Goal: Check status: Check status

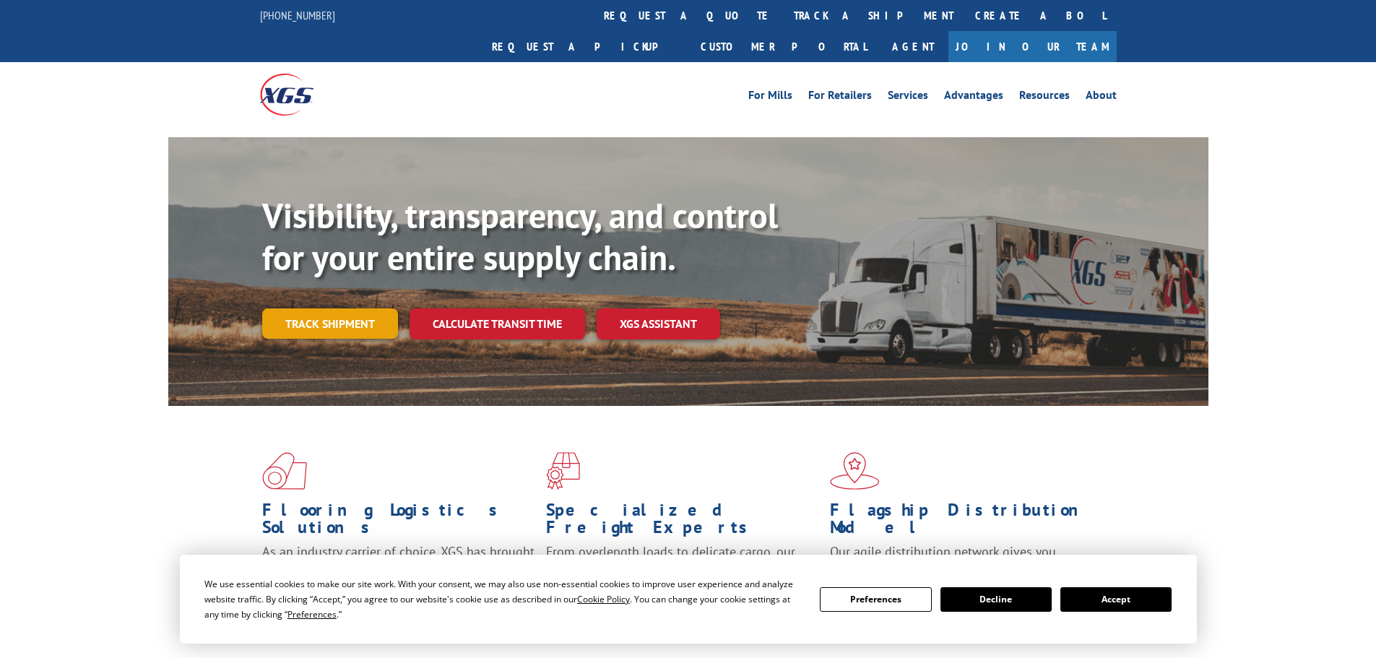
click at [320, 308] on div "Visibility, transparency, and control for your entire supply chain. Track shipm…" at bounding box center [735, 296] width 946 height 202
click at [320, 308] on link "Track shipment" at bounding box center [330, 323] width 136 height 30
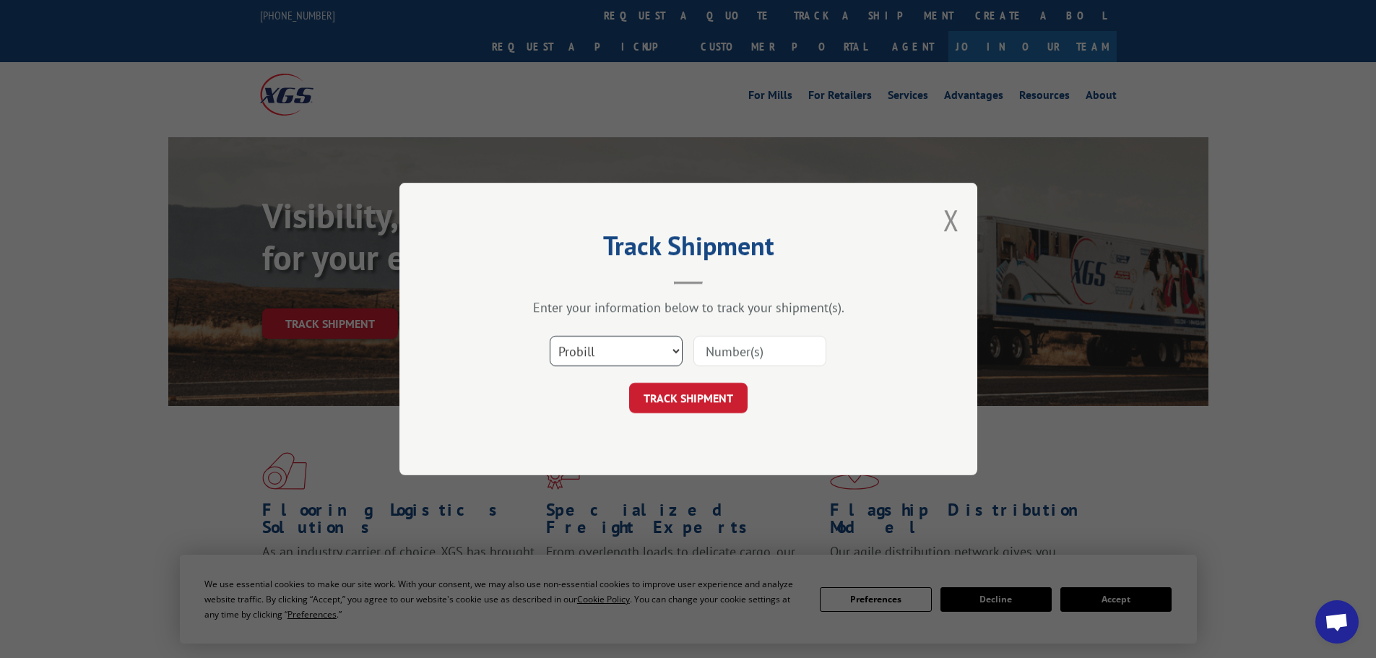
click at [604, 353] on select "Select category... Probill BOL PO" at bounding box center [616, 351] width 133 height 30
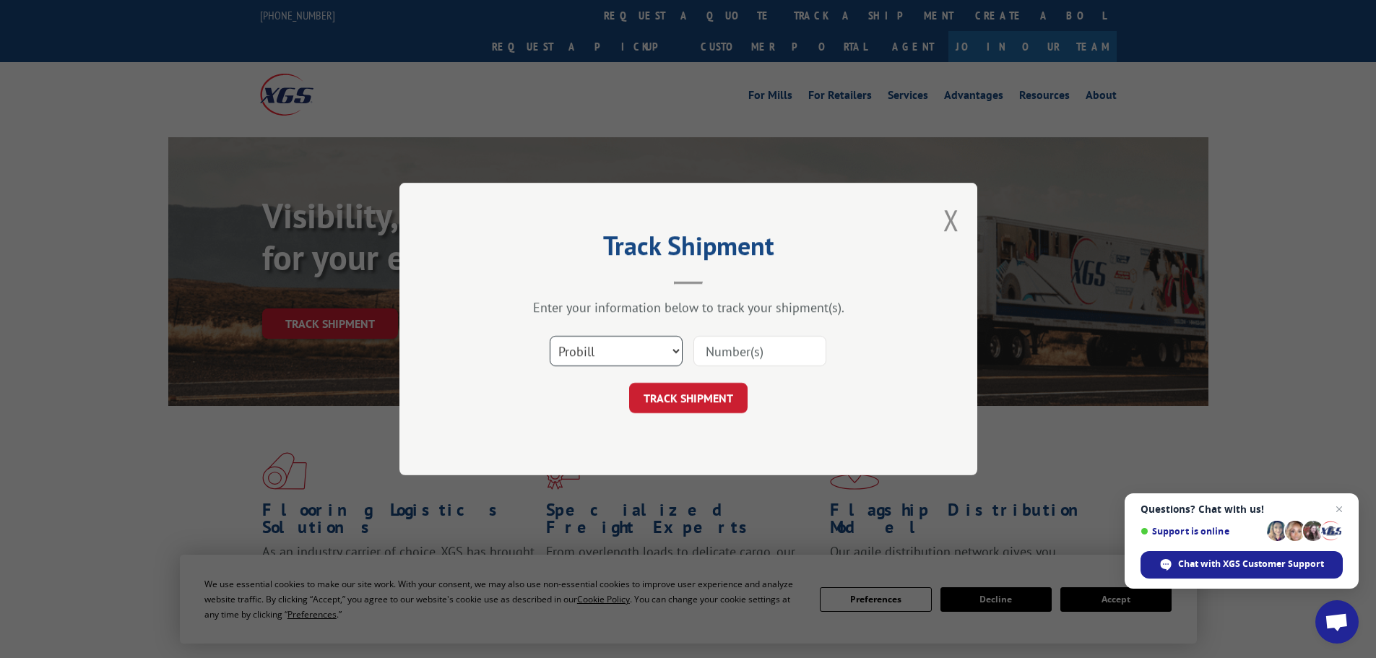
select select "bol"
click at [550, 336] on select "Select category... Probill BOL PO" at bounding box center [616, 351] width 133 height 30
click at [706, 349] on input at bounding box center [759, 351] width 133 height 30
paste input "5624074"
type input "5624074"
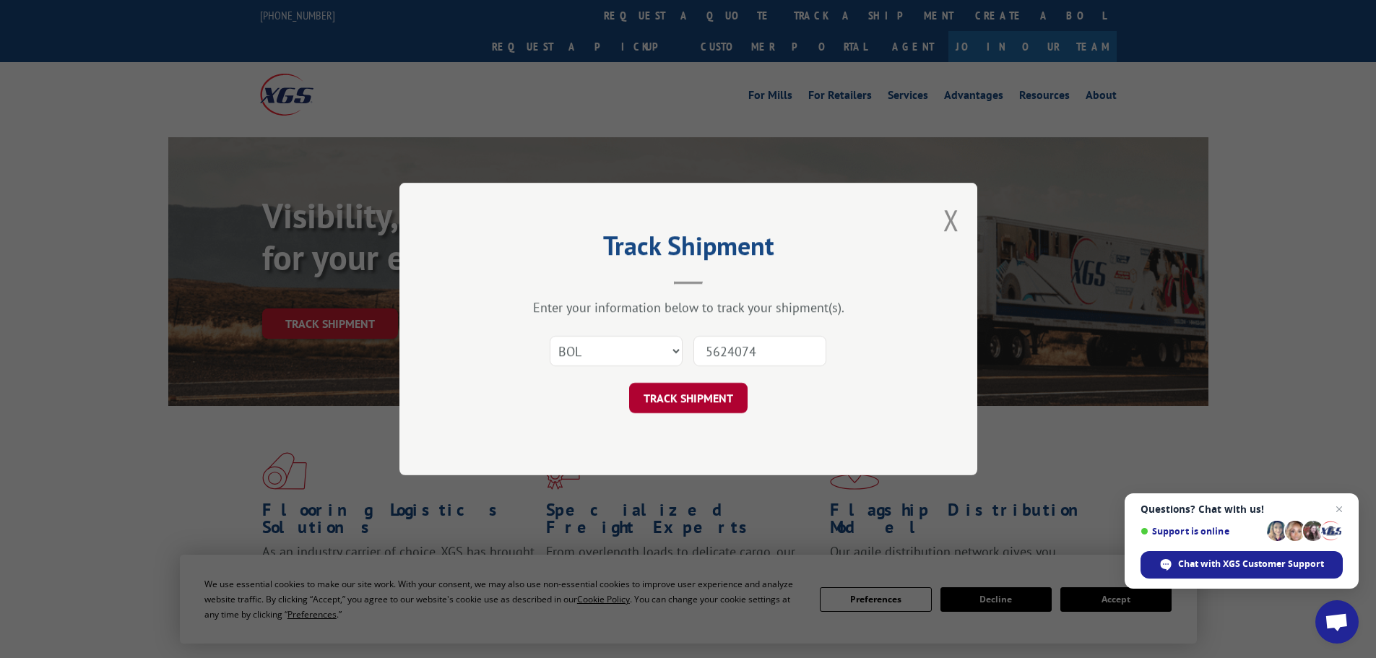
click at [673, 397] on button "TRACK SHIPMENT" at bounding box center [688, 398] width 118 height 30
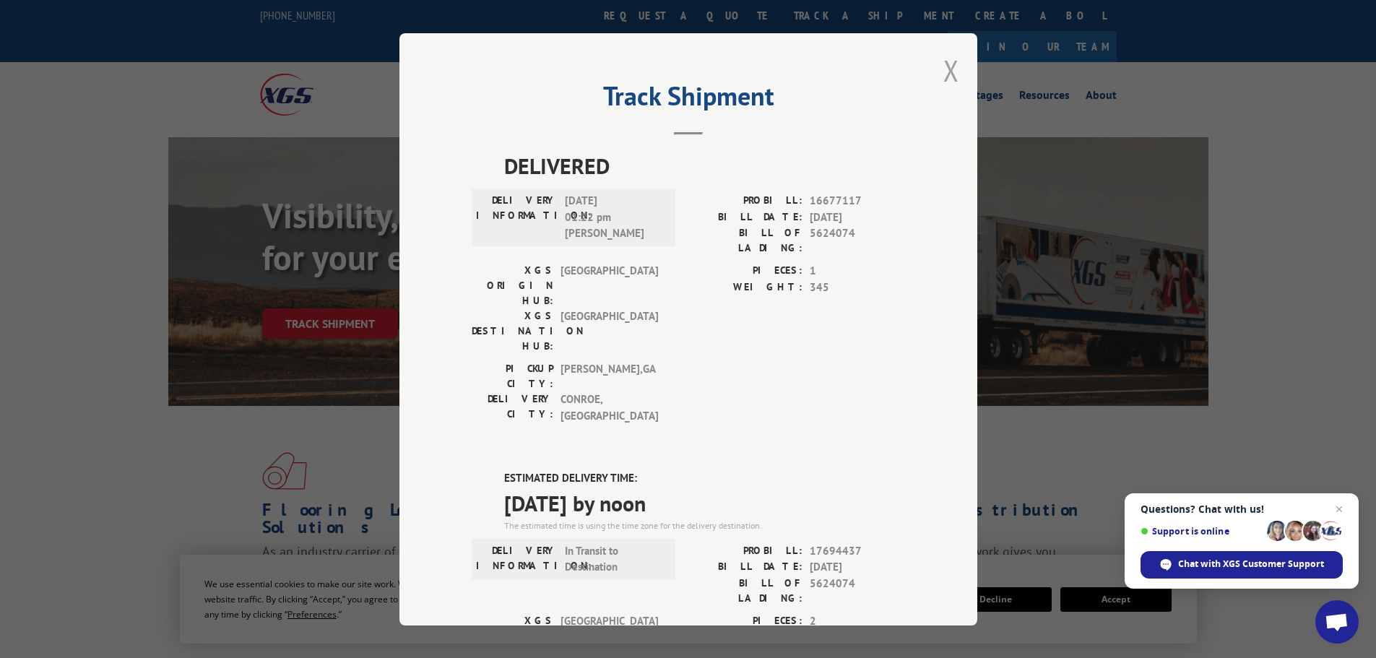
click at [943, 72] on button "Close modal" at bounding box center [951, 70] width 16 height 38
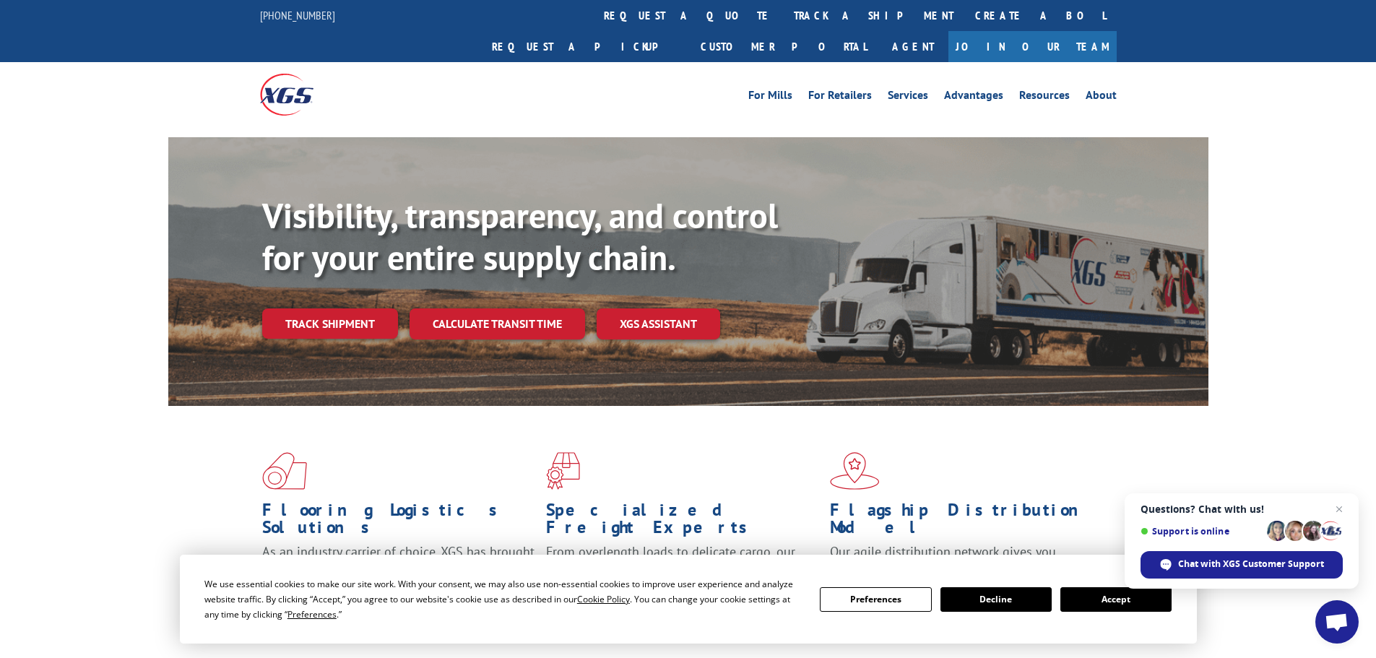
scroll to position [217, 0]
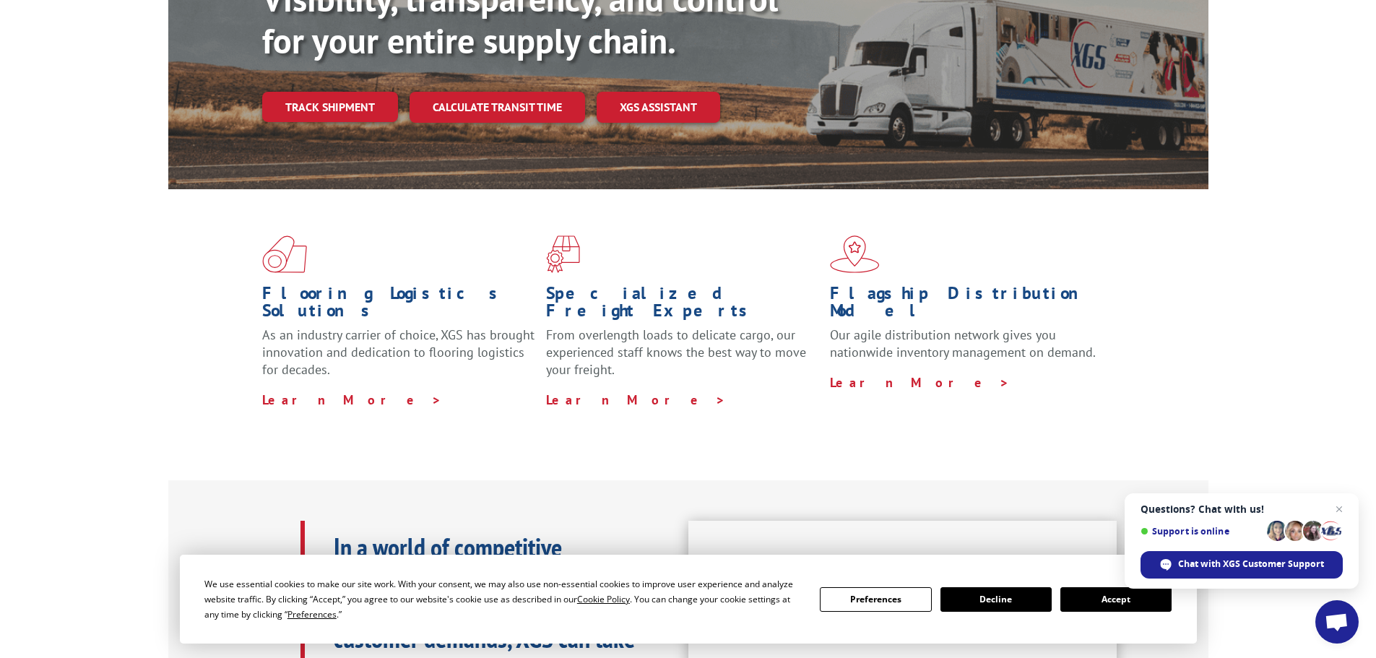
click at [1116, 597] on button "Accept" at bounding box center [1115, 599] width 111 height 25
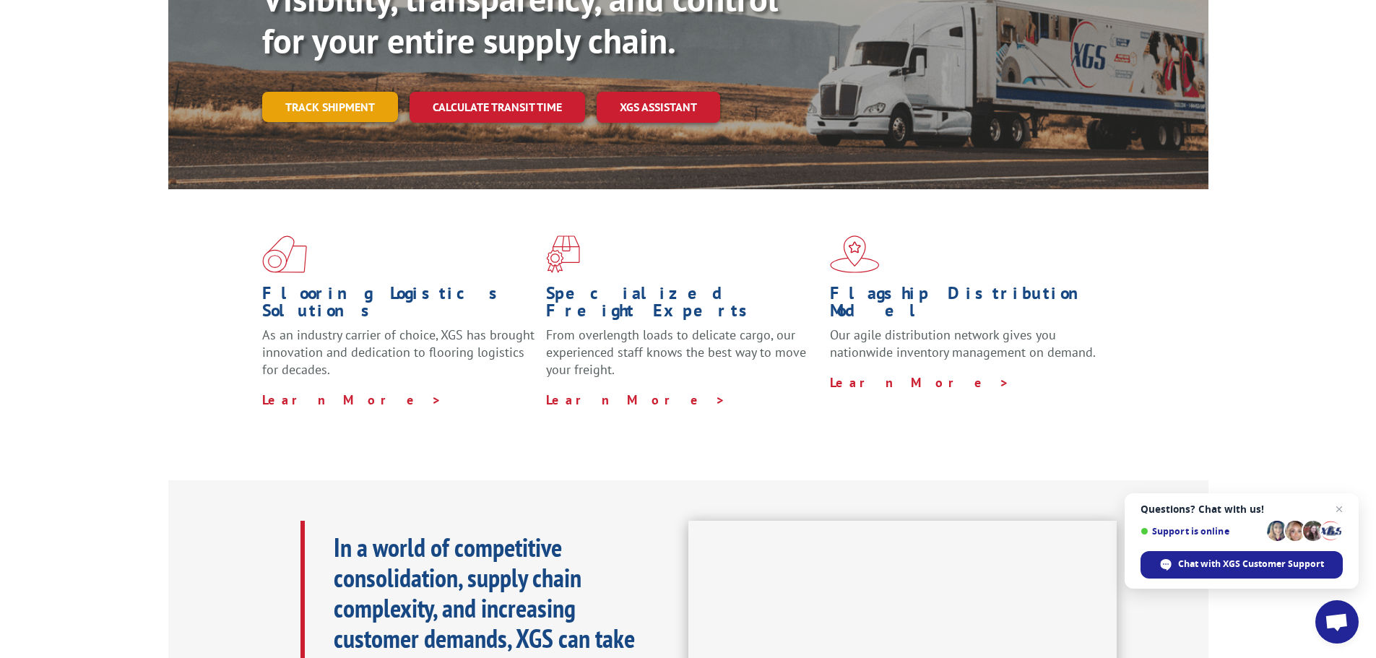
click at [333, 92] on link "Track shipment" at bounding box center [330, 107] width 136 height 30
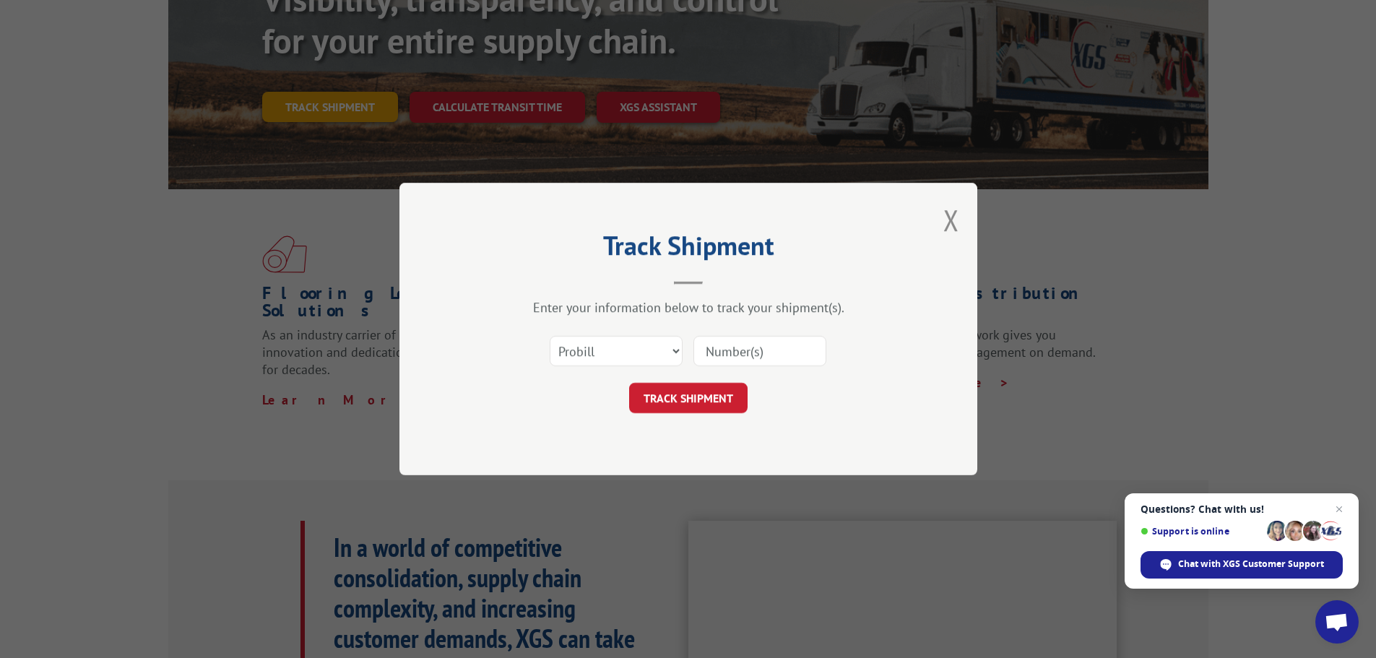
scroll to position [0, 0]
click at [629, 351] on select "Select category... Probill BOL PO" at bounding box center [616, 351] width 133 height 30
select select "bol"
click at [550, 336] on select "Select category... Probill BOL PO" at bounding box center [616, 351] width 133 height 30
paste input "[EMAIL_ADDRESS][DOMAIN_NAME]"
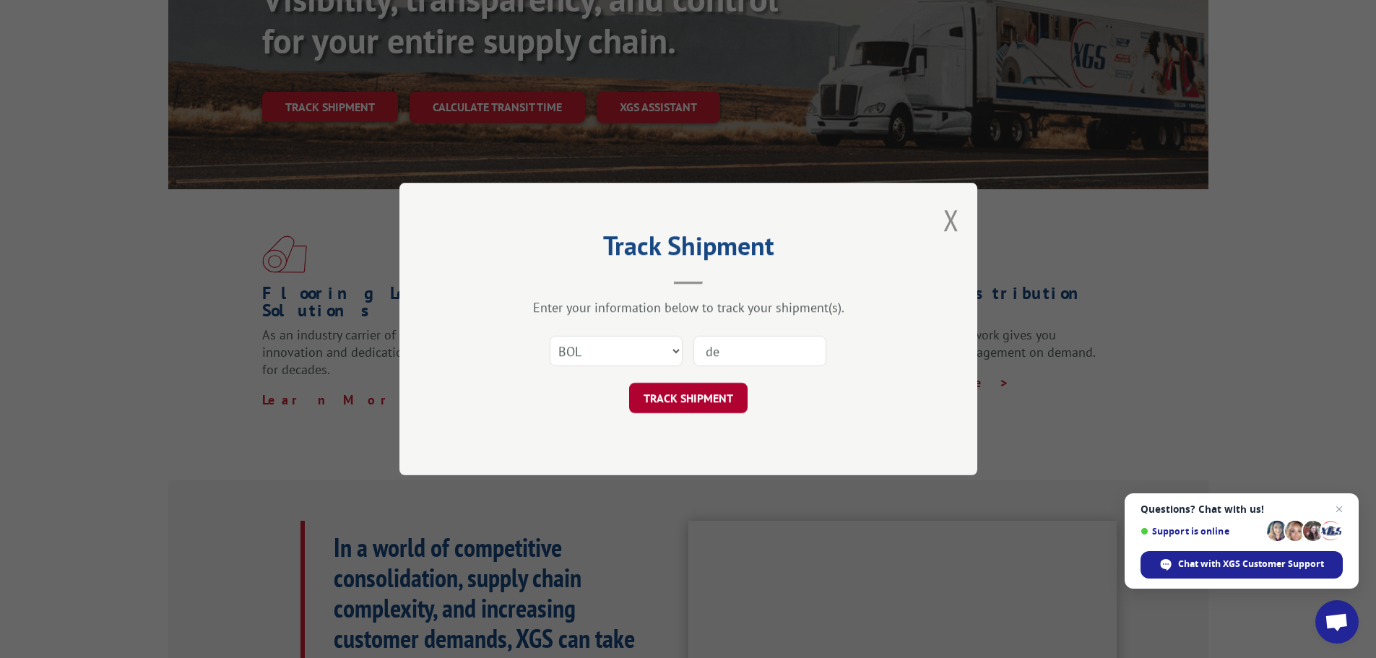
type input "d"
paste input "5624074"
type input "5624074"
click at [677, 397] on button "TRACK SHIPMENT" at bounding box center [688, 398] width 118 height 30
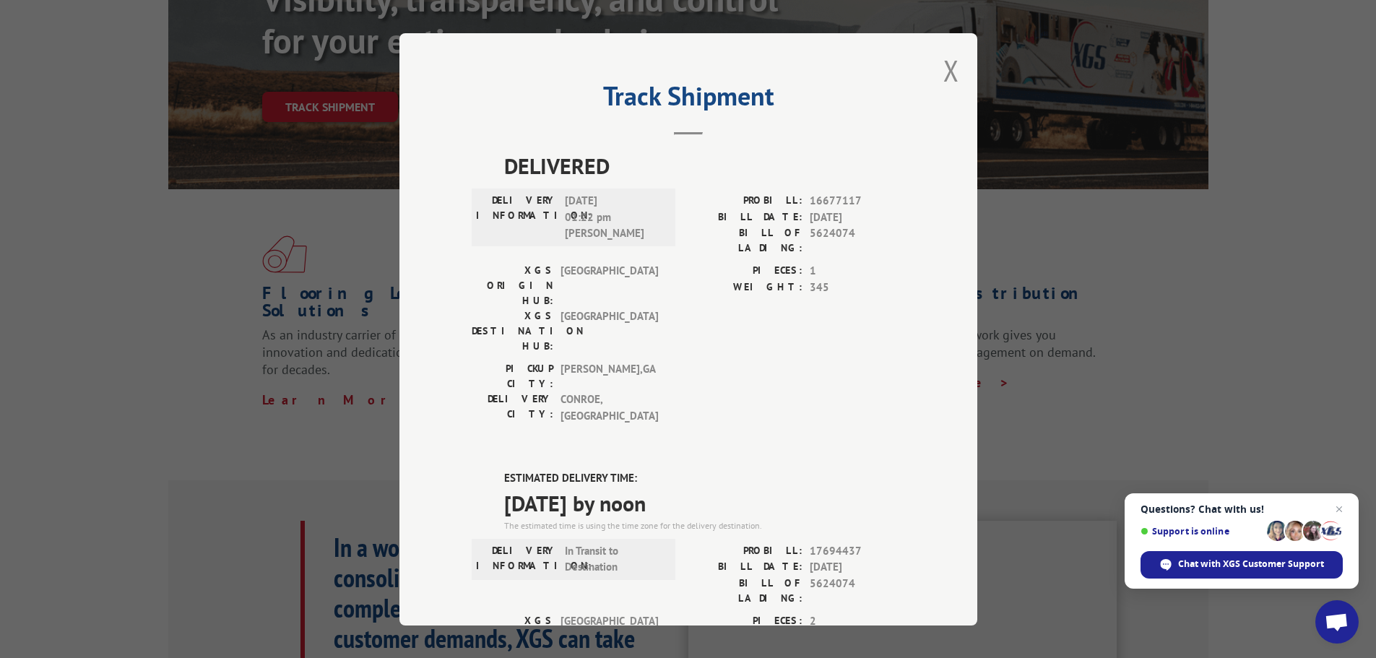
click at [944, 75] on button "Close modal" at bounding box center [951, 70] width 16 height 38
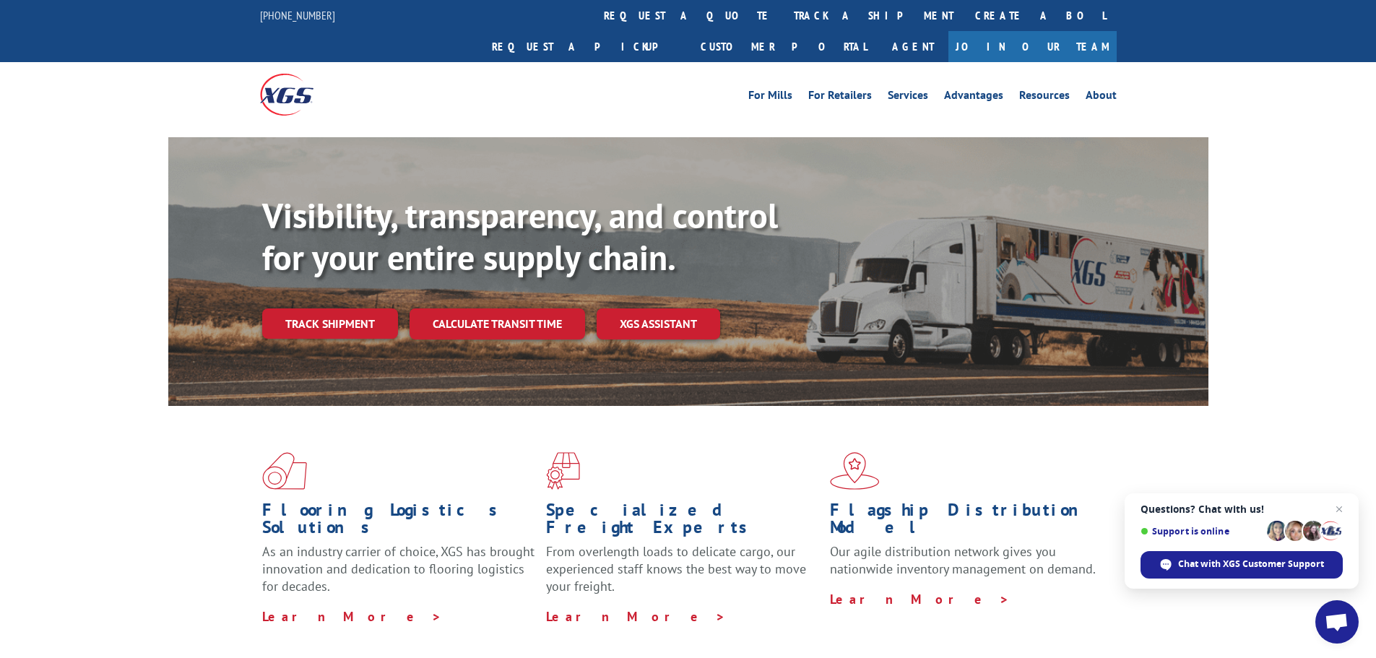
click at [347, 308] on link "Track shipment" at bounding box center [330, 323] width 136 height 30
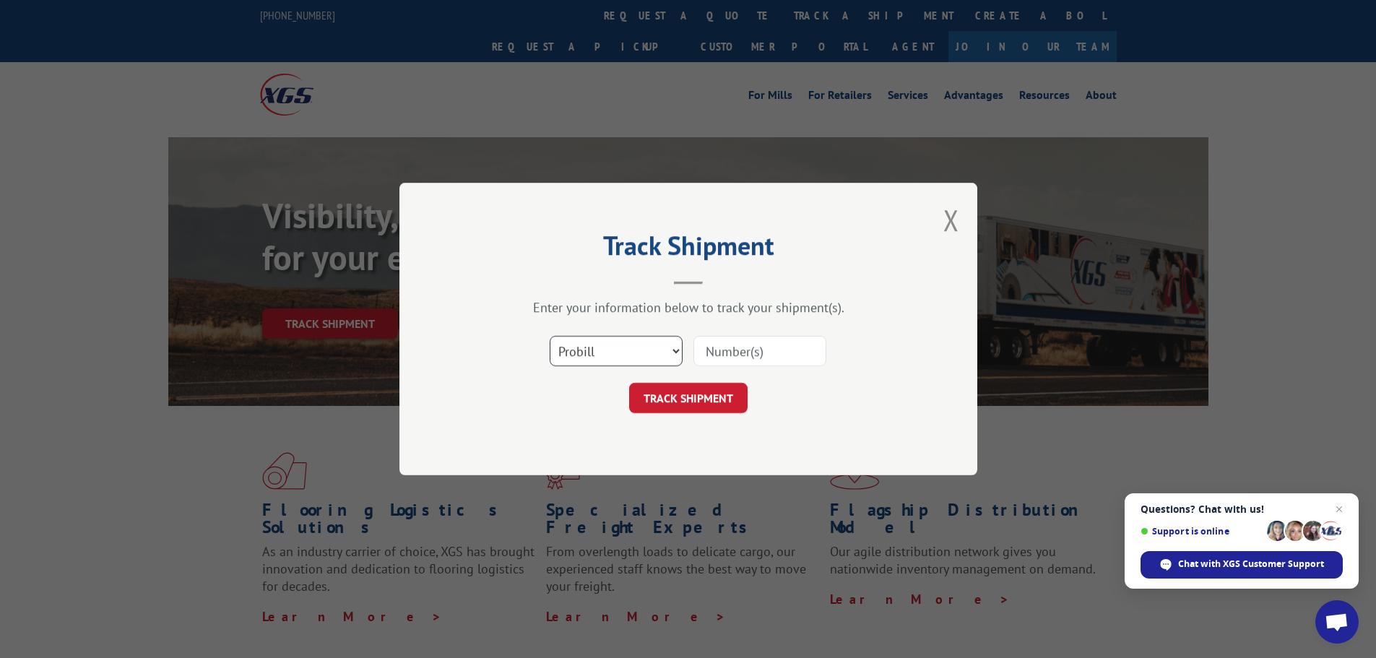
click at [589, 352] on select "Select category... Probill BOL PO" at bounding box center [616, 351] width 133 height 30
select select "bol"
click at [550, 336] on select "Select category... Probill BOL PO" at bounding box center [616, 351] width 133 height 30
click at [711, 355] on input at bounding box center [759, 351] width 133 height 30
paste input "H3304-325313 ("
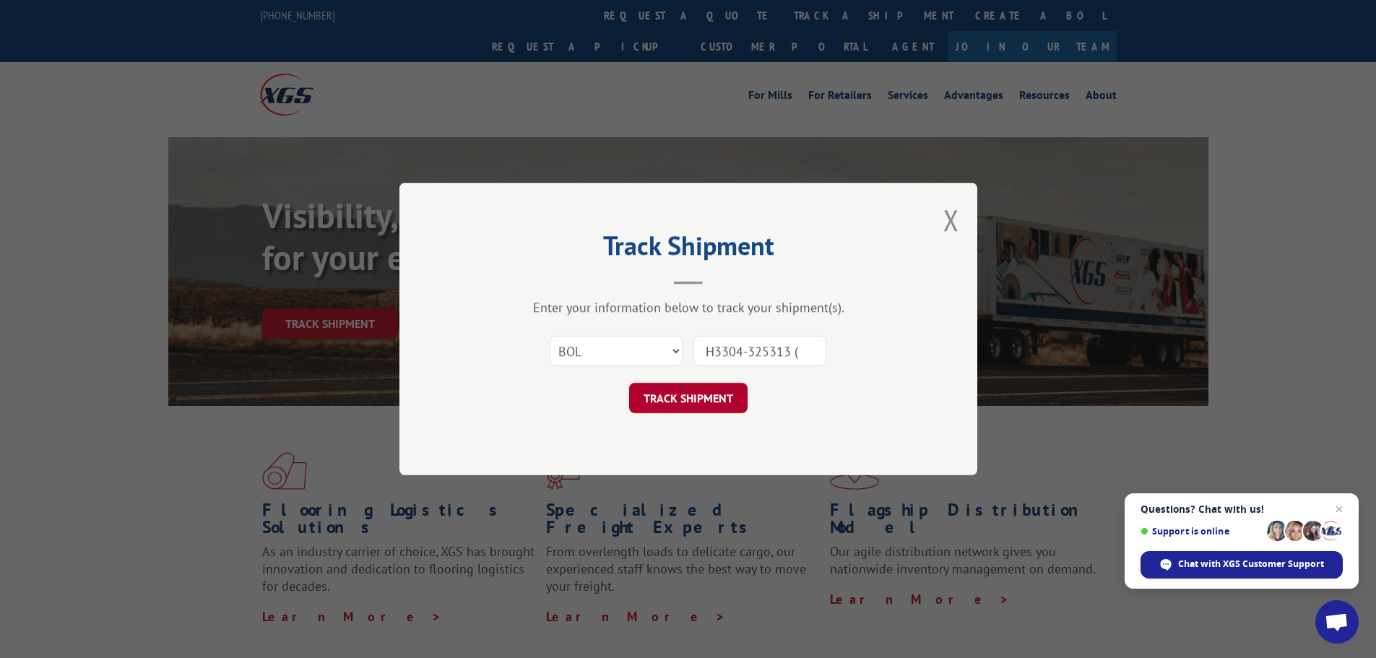
type input "H3304-325313 ("
click at [675, 405] on button "TRACK SHIPMENT" at bounding box center [688, 398] width 118 height 30
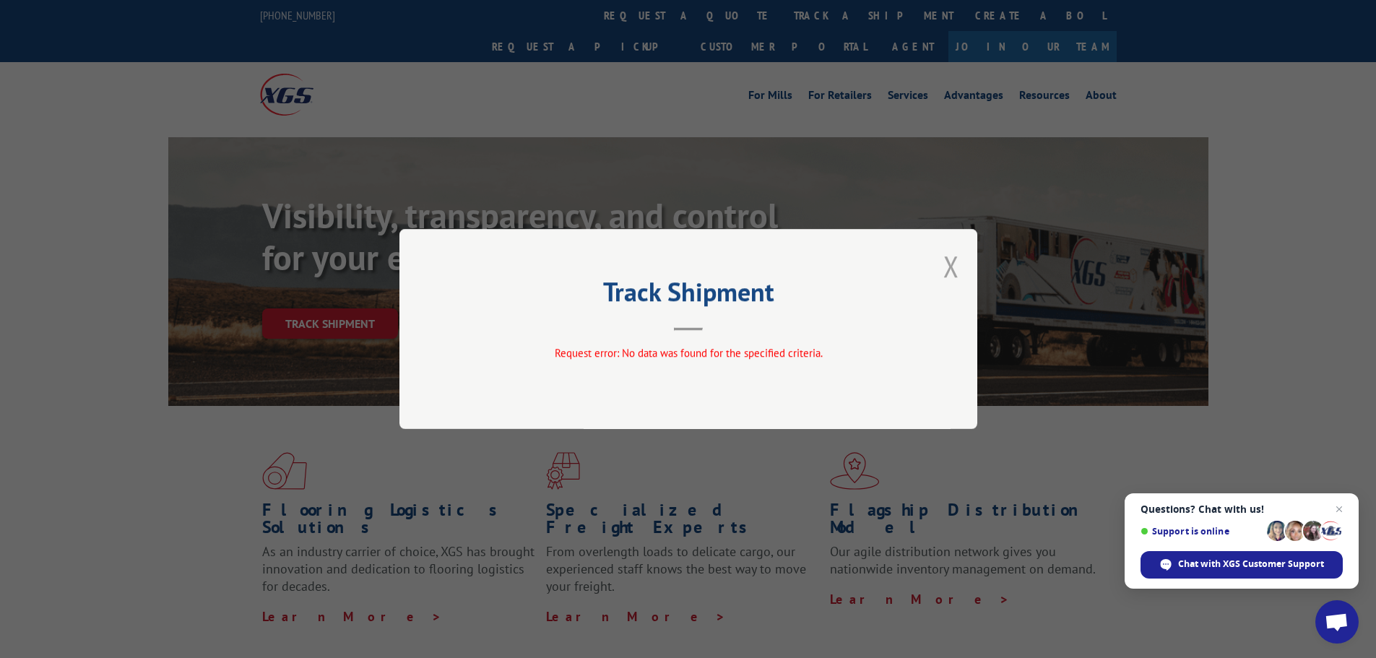
click at [951, 259] on button "Close modal" at bounding box center [951, 266] width 16 height 38
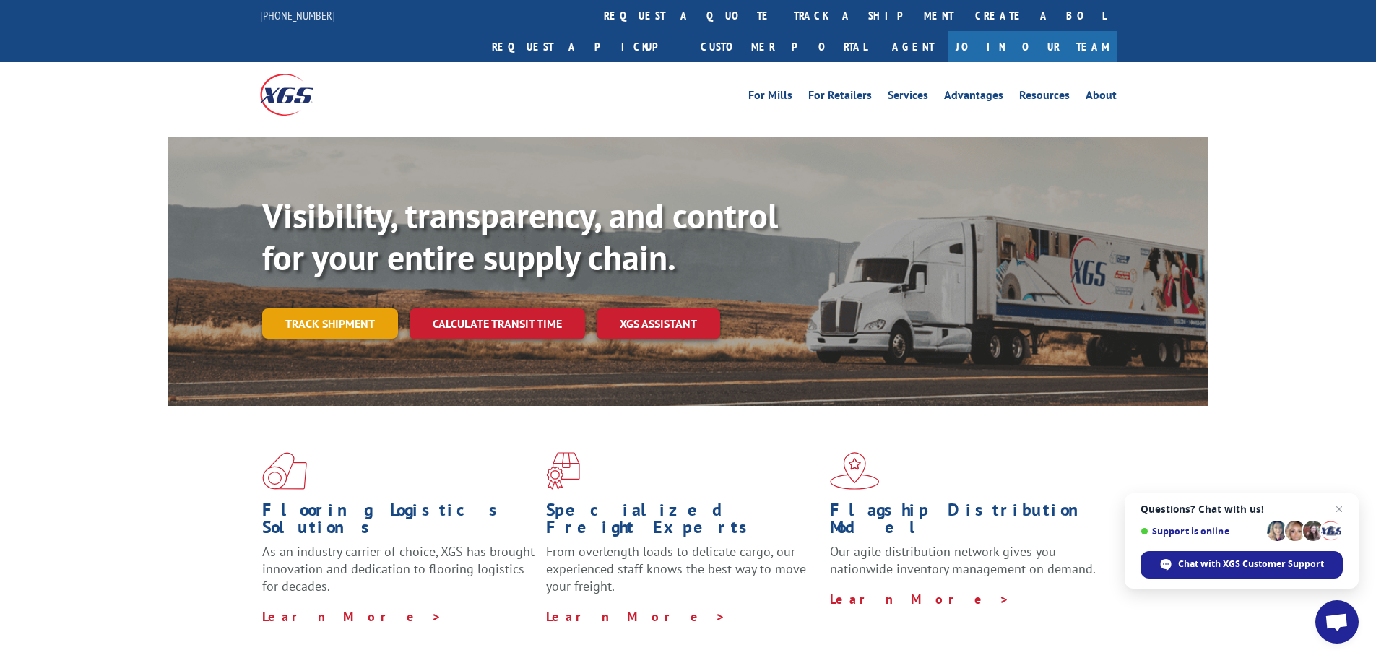
click at [338, 308] on link "Track shipment" at bounding box center [330, 323] width 136 height 30
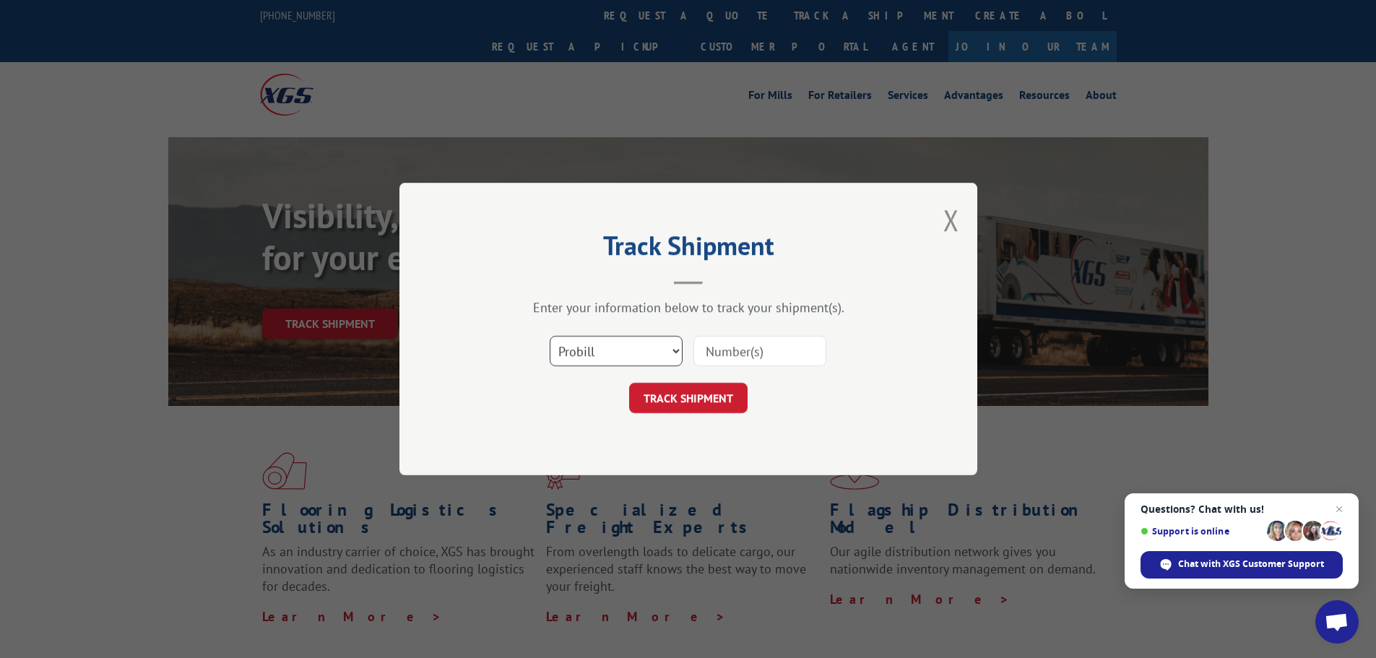
click at [602, 355] on select "Select category... Probill BOL PO" at bounding box center [616, 351] width 133 height 30
select select "bol"
click at [550, 336] on select "Select category... Probill BOL PO" at bounding box center [616, 351] width 133 height 30
click at [727, 352] on input at bounding box center [759, 351] width 133 height 30
paste input "04501228"
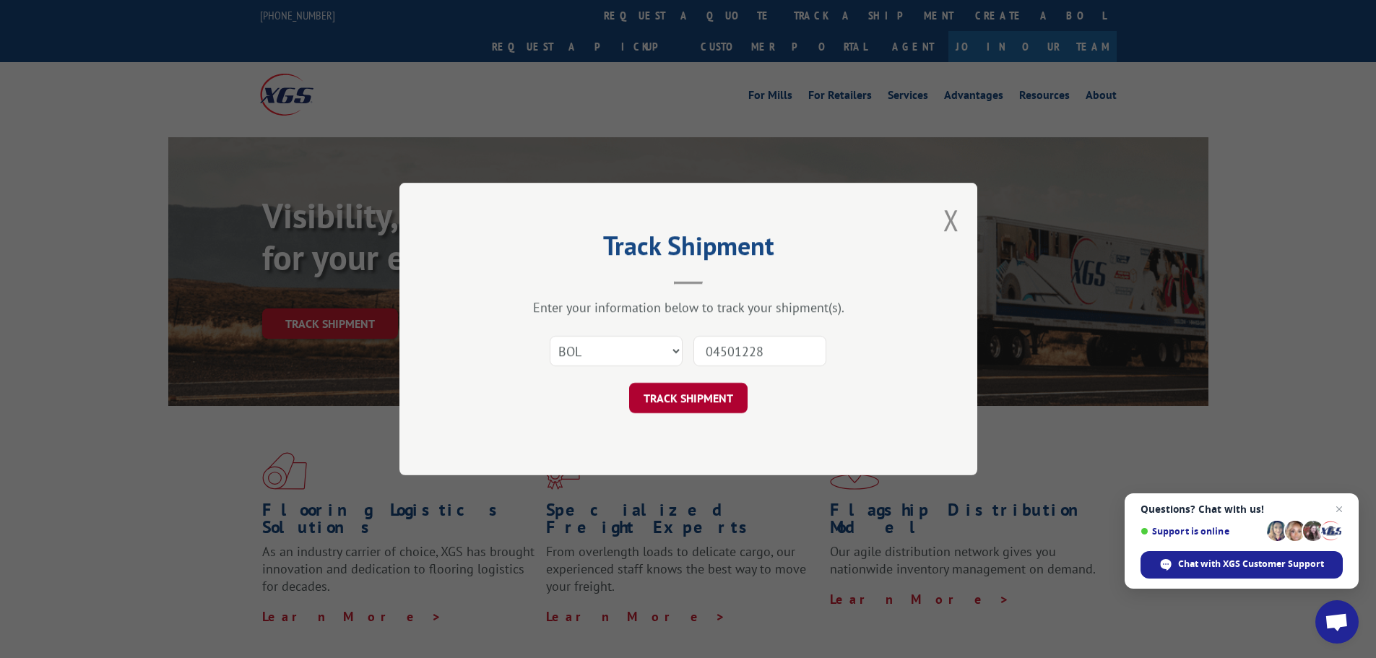
type input "04501228"
click at [674, 394] on button "TRACK SHIPMENT" at bounding box center [688, 398] width 118 height 30
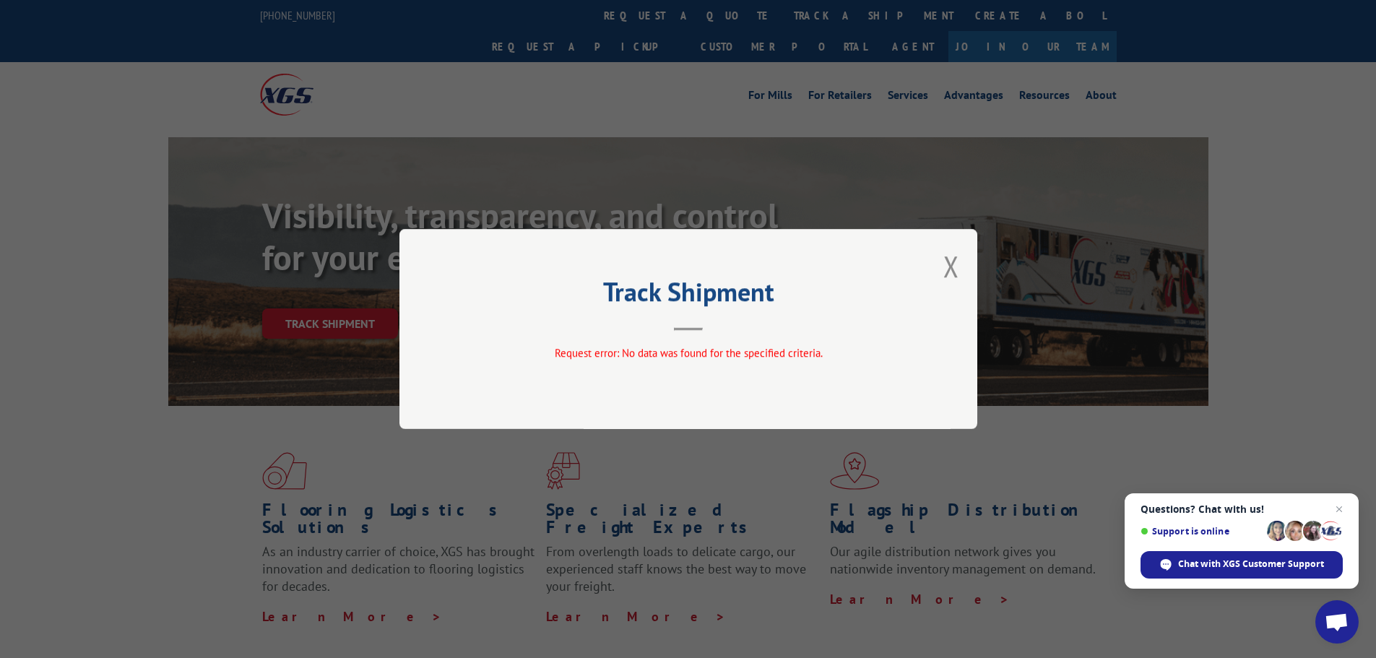
click at [954, 262] on button "Close modal" at bounding box center [951, 266] width 16 height 38
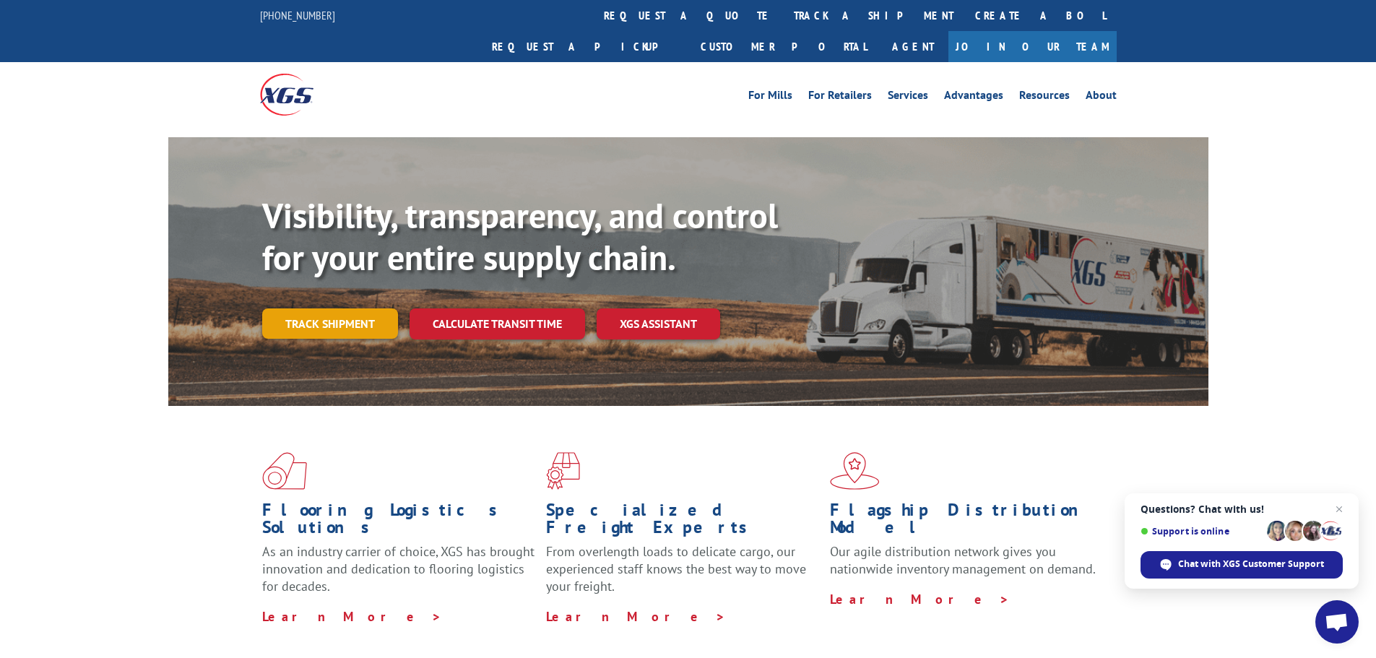
click at [323, 308] on link "Track shipment" at bounding box center [330, 323] width 136 height 30
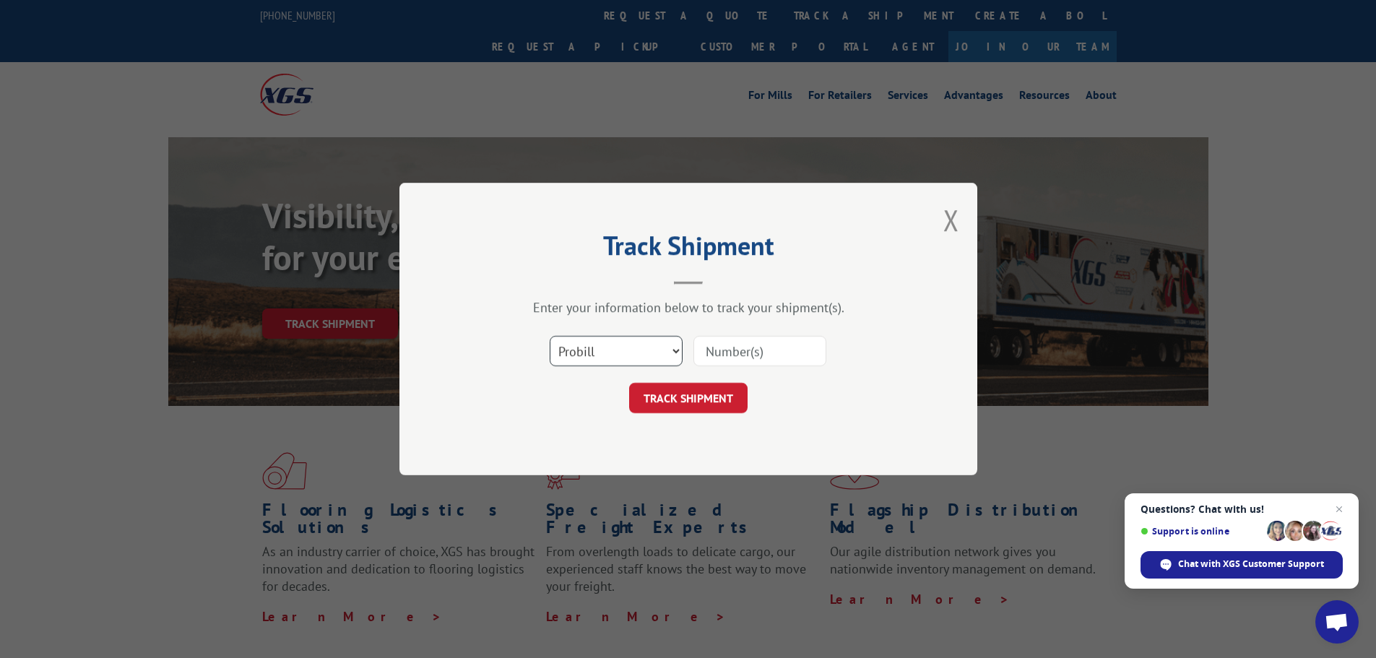
click at [576, 350] on select "Select category... Probill BOL PO" at bounding box center [616, 351] width 133 height 30
select select "bol"
click at [550, 336] on select "Select category... Probill BOL PO" at bounding box center [616, 351] width 133 height 30
click at [702, 343] on input at bounding box center [759, 351] width 133 height 30
paste input "04501228"
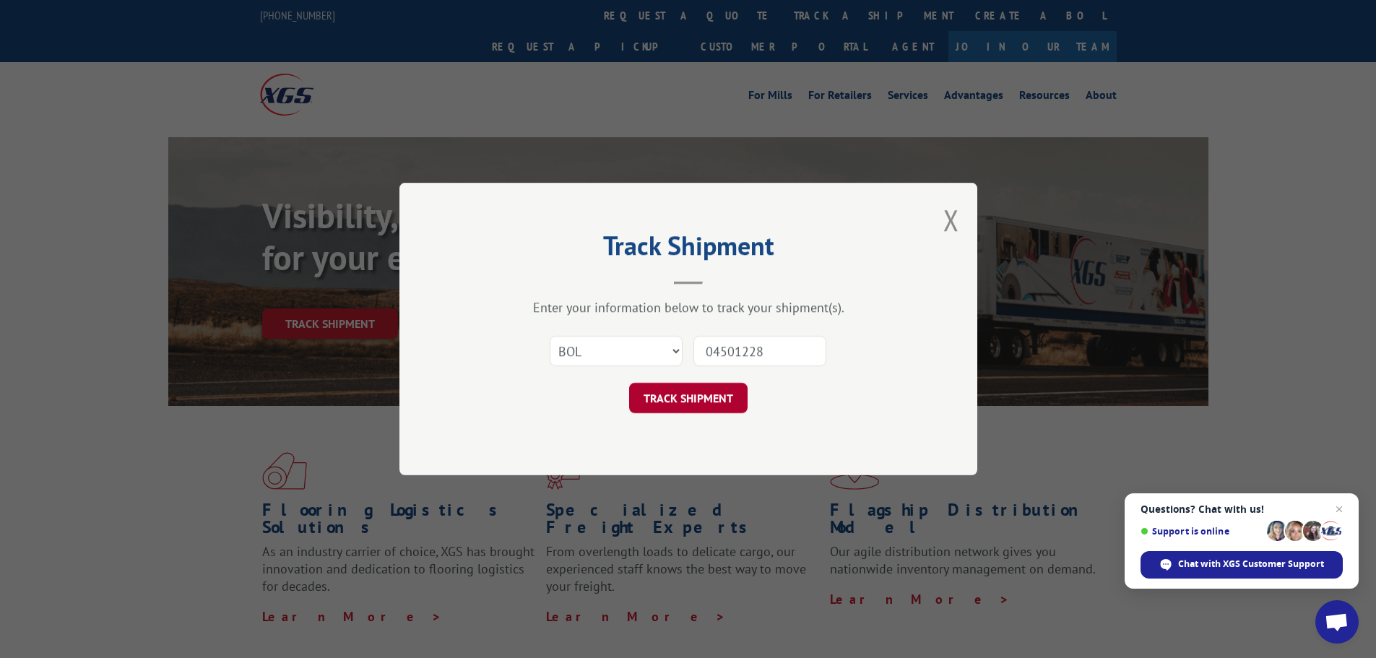
type input "04501228"
click at [660, 395] on button "TRACK SHIPMENT" at bounding box center [688, 398] width 118 height 30
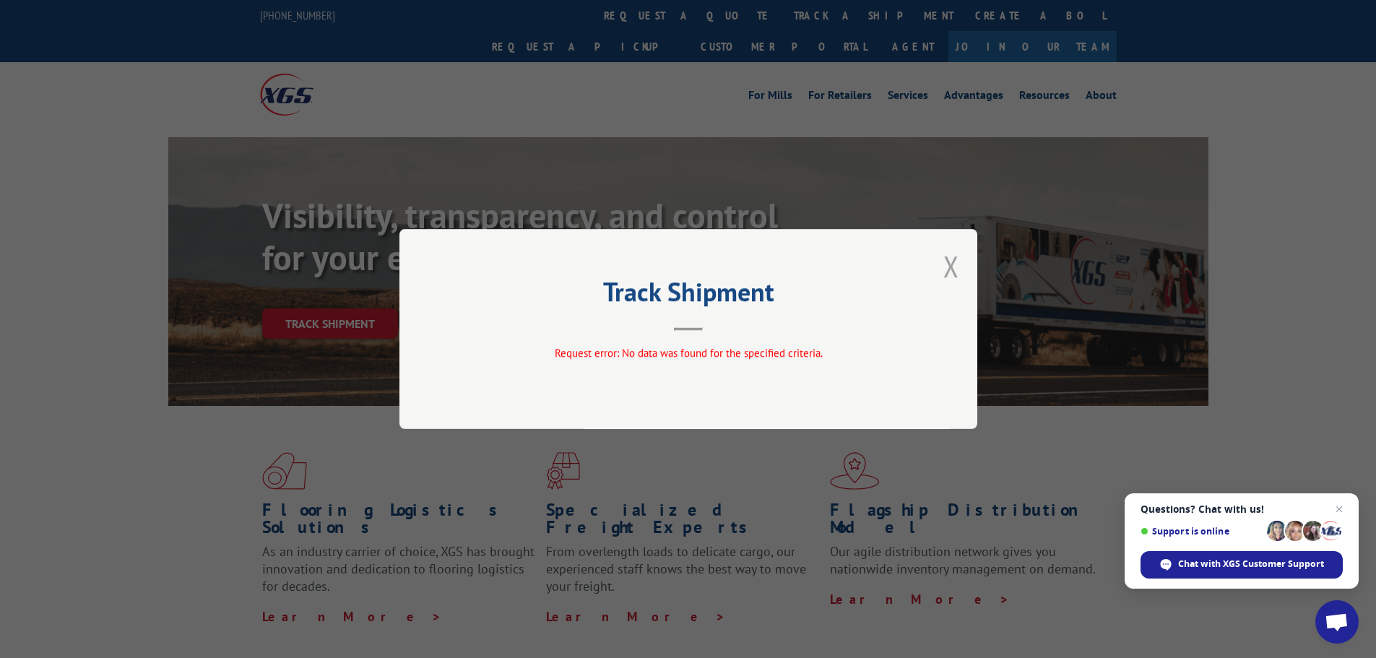
click at [952, 269] on button "Close modal" at bounding box center [951, 266] width 16 height 38
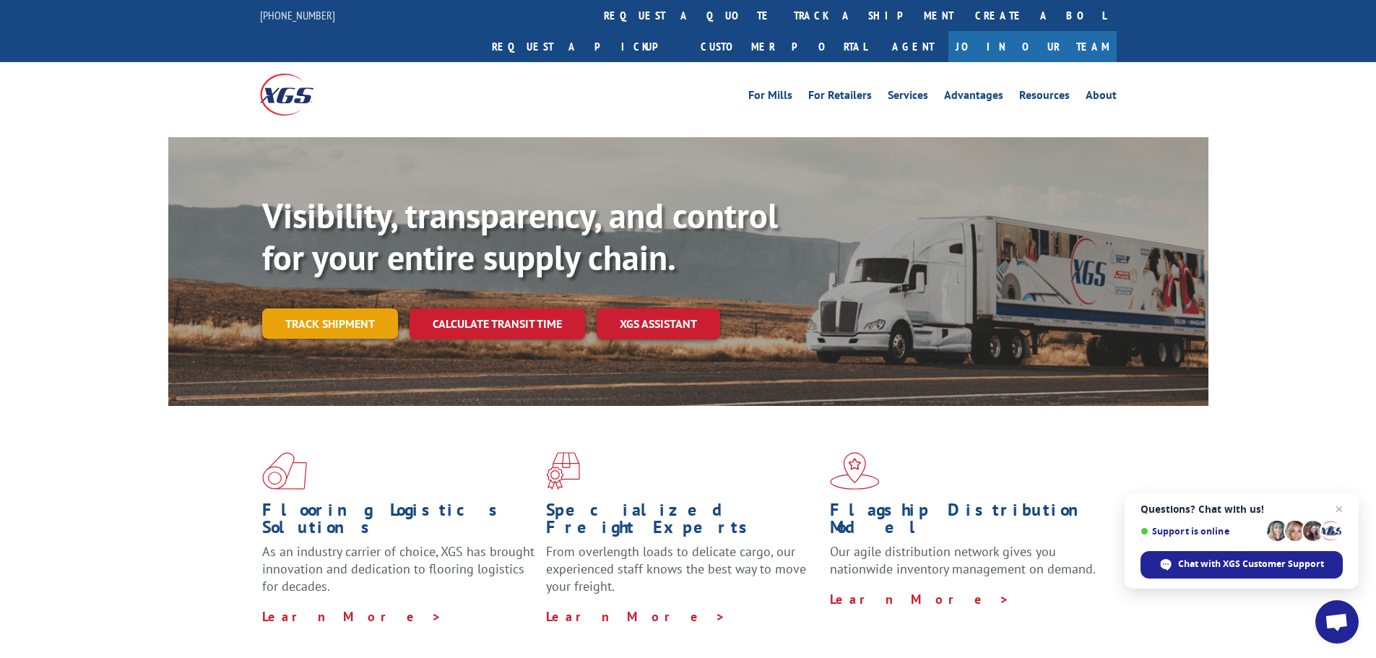
click at [366, 308] on link "Track shipment" at bounding box center [330, 323] width 136 height 30
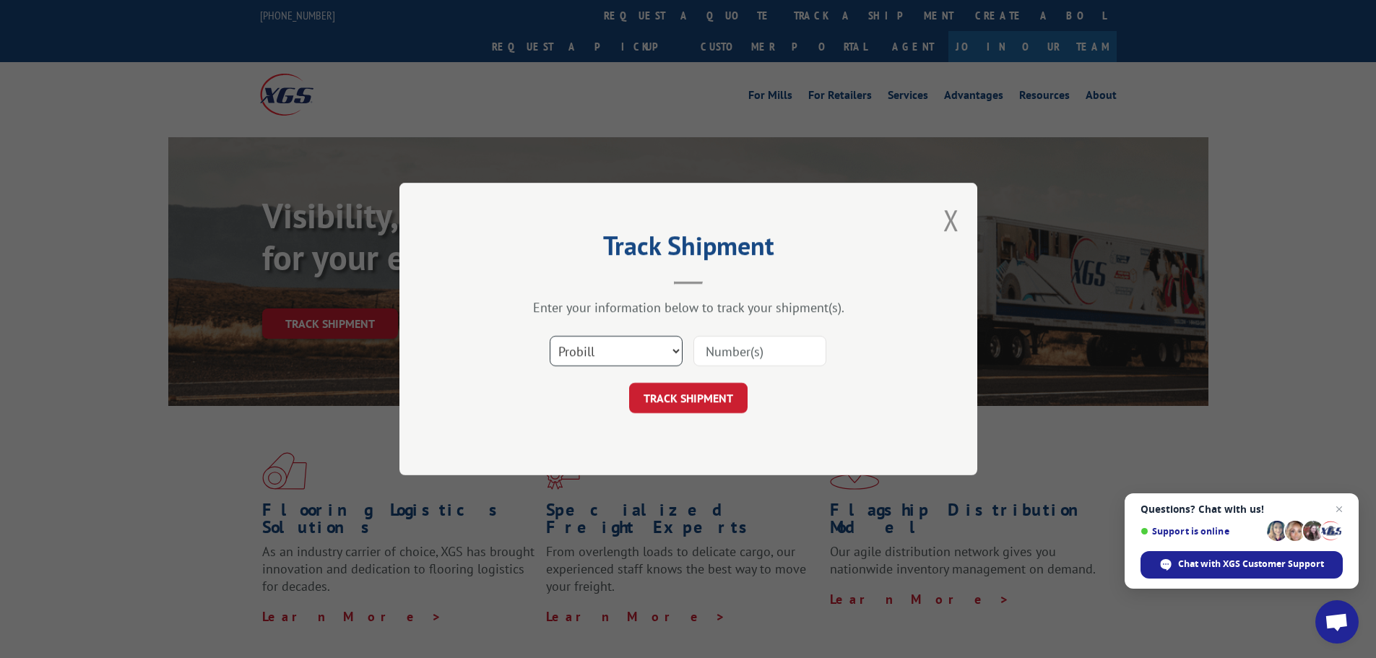
click at [575, 353] on select "Select category... Probill BOL PO" at bounding box center [616, 351] width 133 height 30
select select "bol"
click at [550, 336] on select "Select category... Probill BOL PO" at bounding box center [616, 351] width 133 height 30
click at [703, 350] on input at bounding box center [759, 351] width 133 height 30
paste input "5624074"
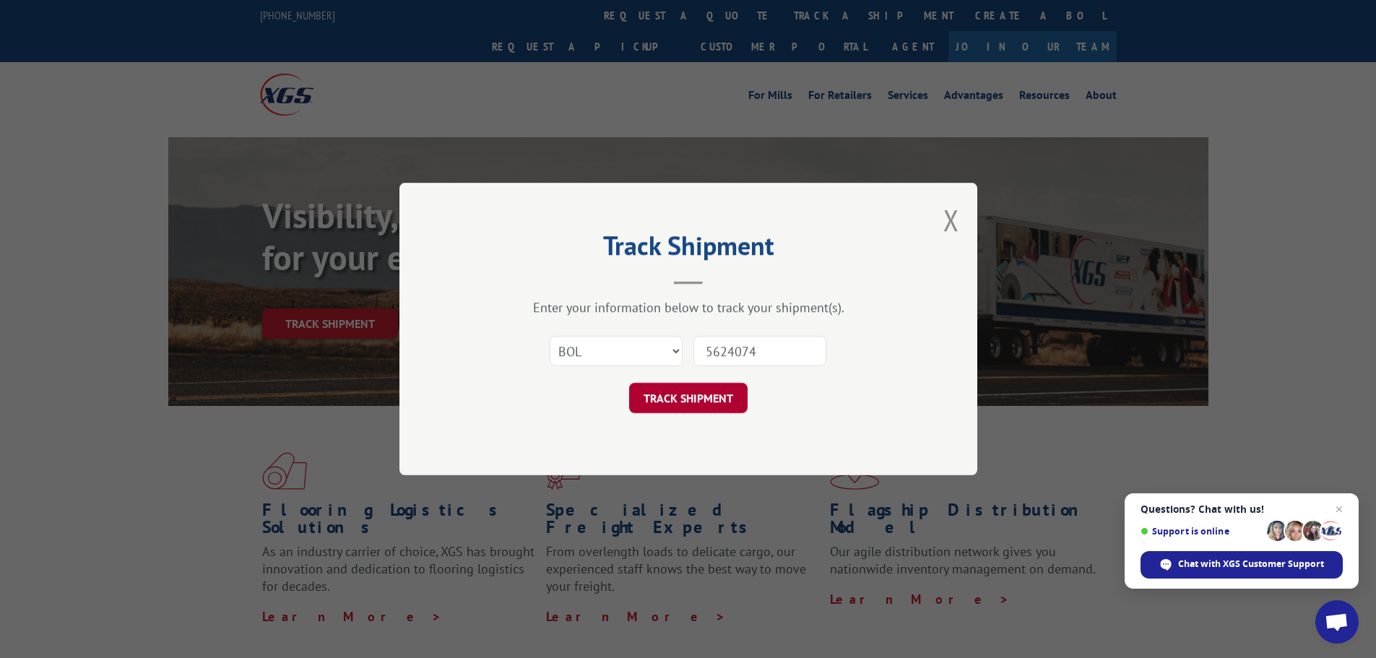
type input "5624074"
click at [665, 397] on button "TRACK SHIPMENT" at bounding box center [688, 398] width 118 height 30
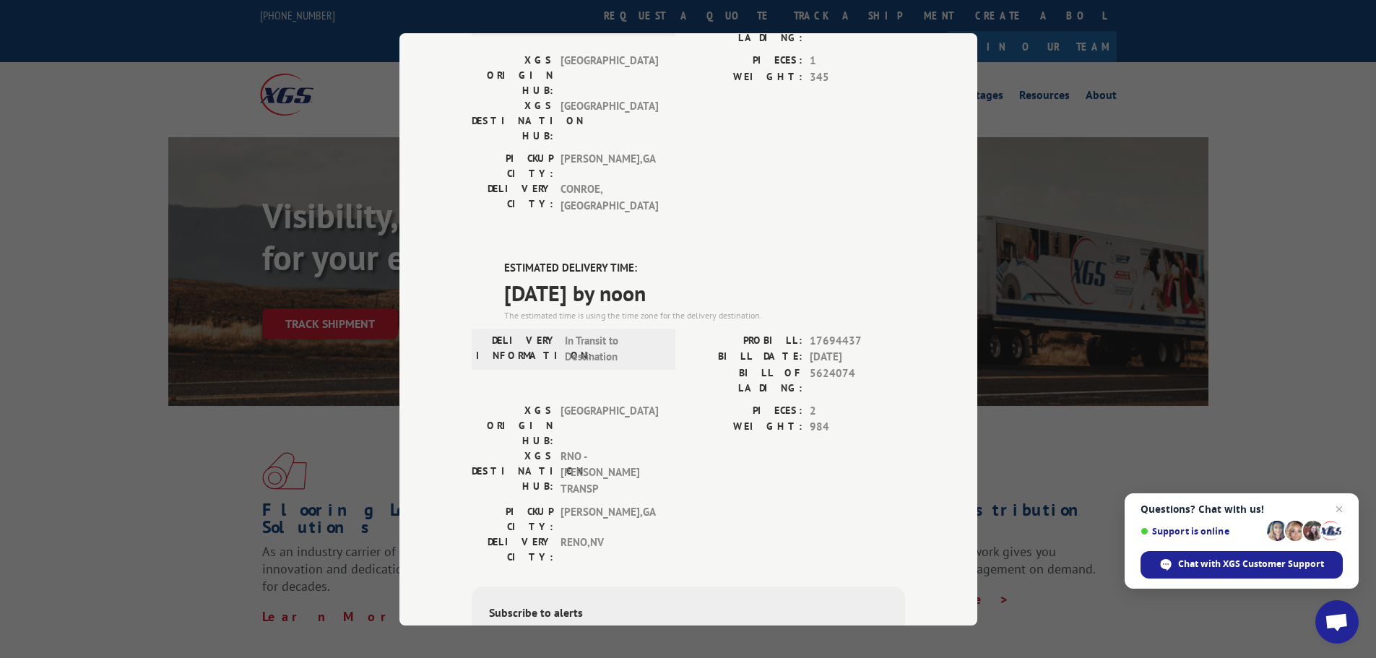
scroll to position [217, 0]
